Goal: Task Accomplishment & Management: Manage account settings

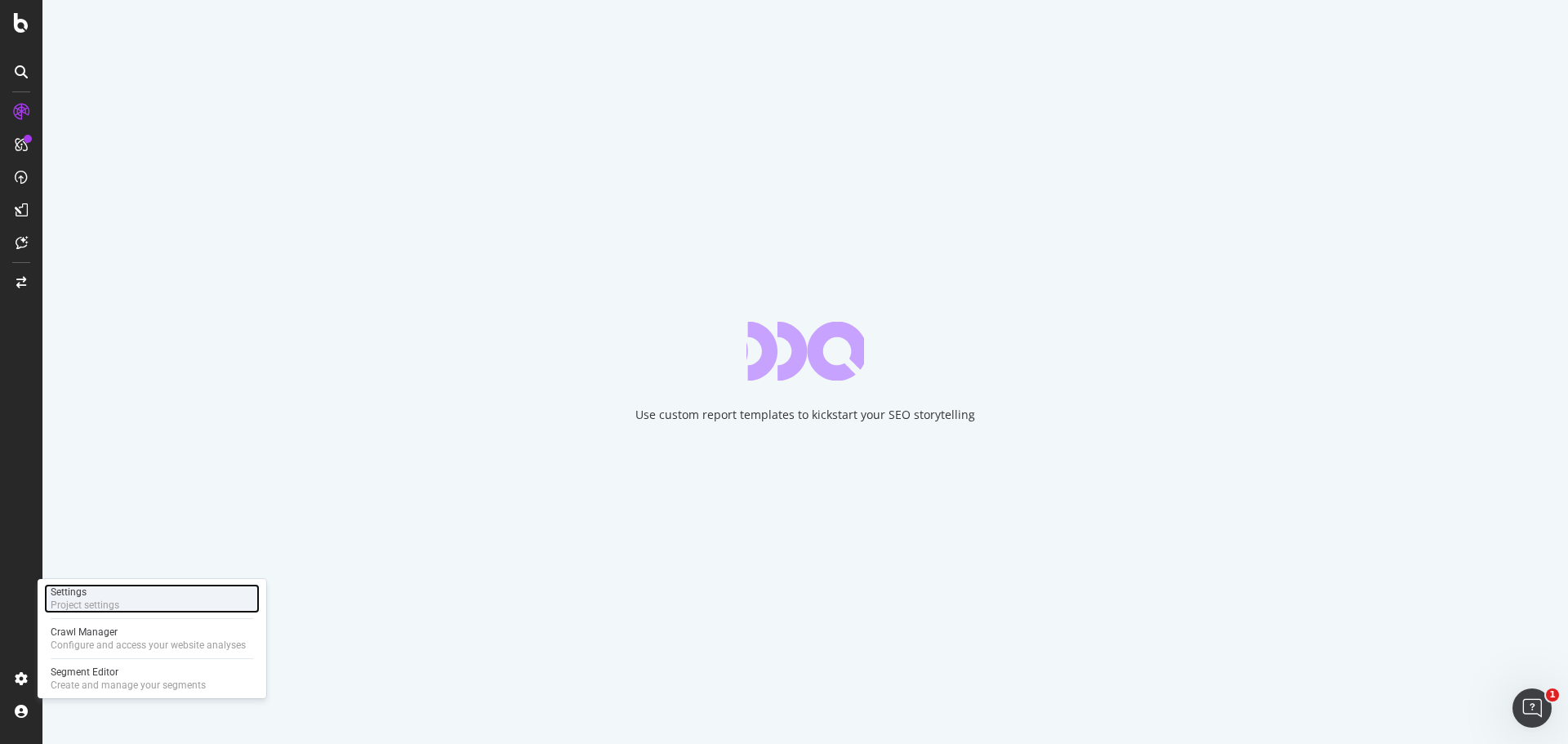
click at [117, 604] on div "Project settings" at bounding box center [85, 604] width 68 height 13
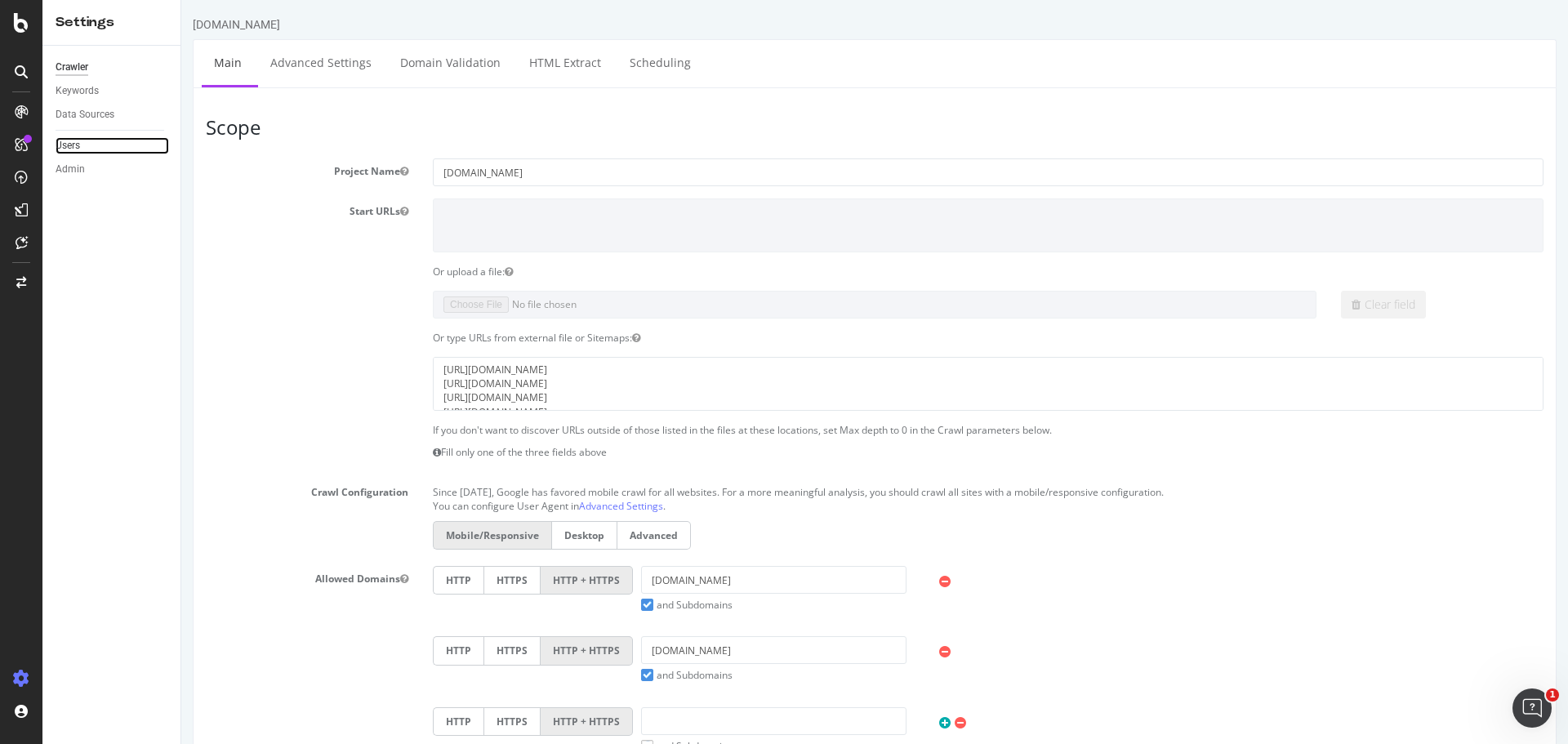
click at [84, 147] on link "Users" at bounding box center [112, 146] width 114 height 17
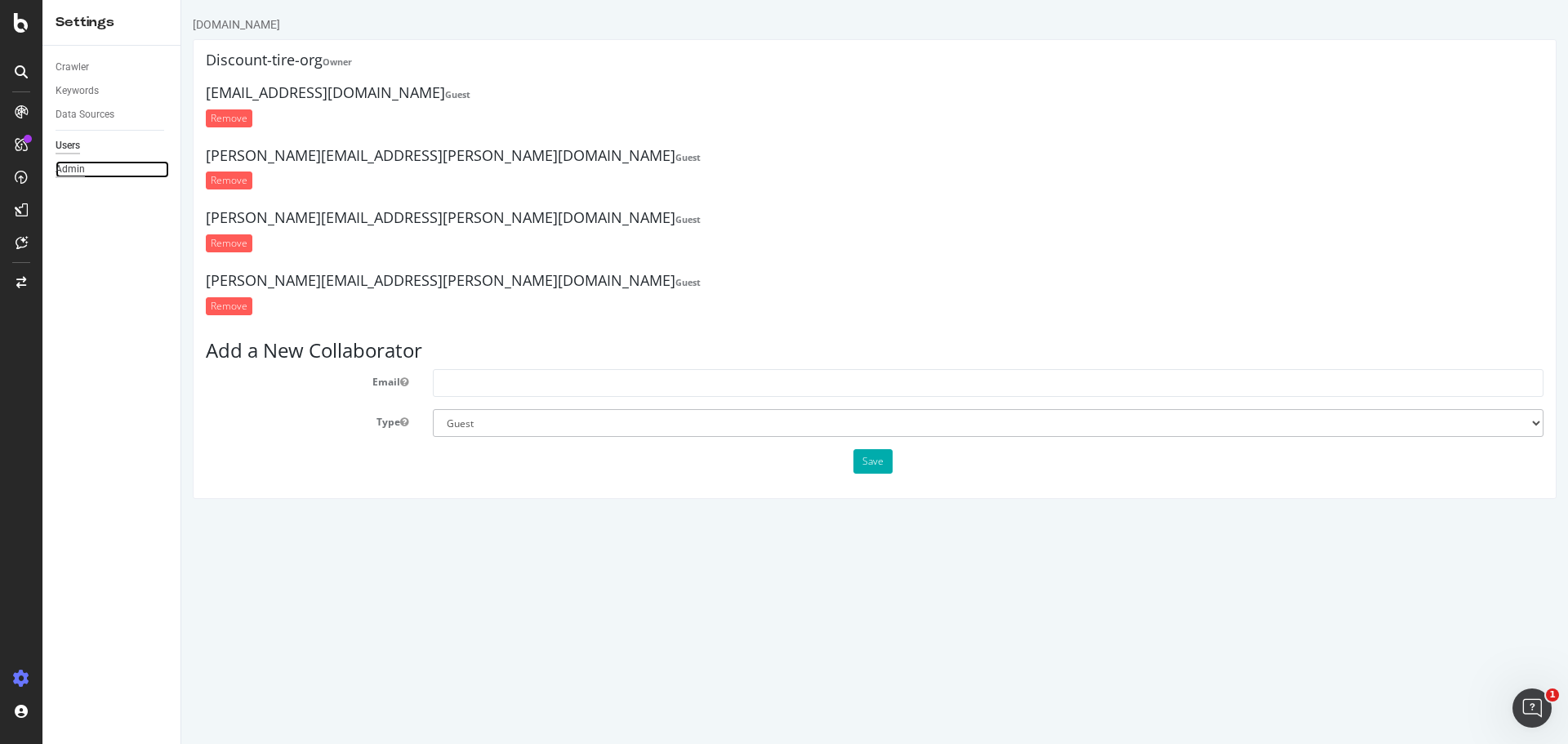
click at [80, 169] on div "Admin" at bounding box center [70, 170] width 30 height 17
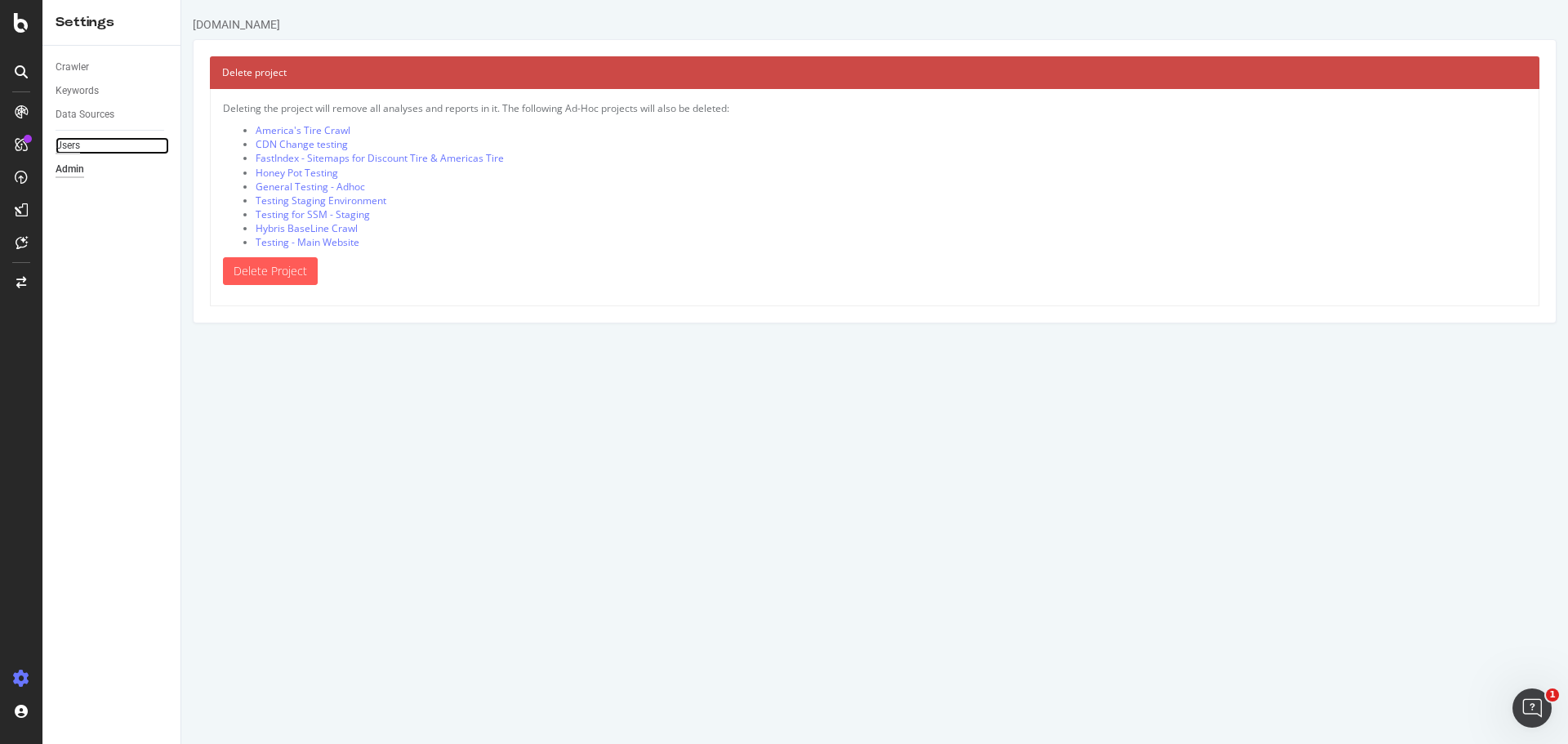
click at [72, 143] on div "Users" at bounding box center [67, 146] width 24 height 17
